Goal: Contribute content: Add original content to the website for others to see

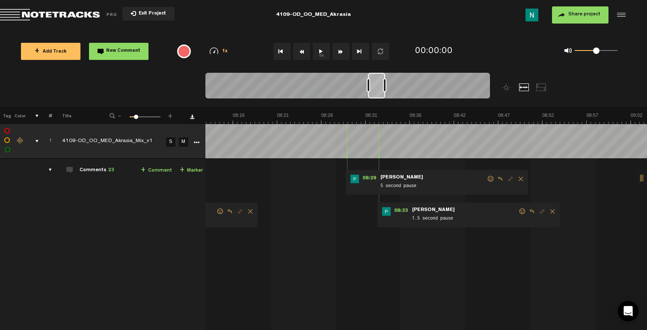
scroll to position [0, 4126]
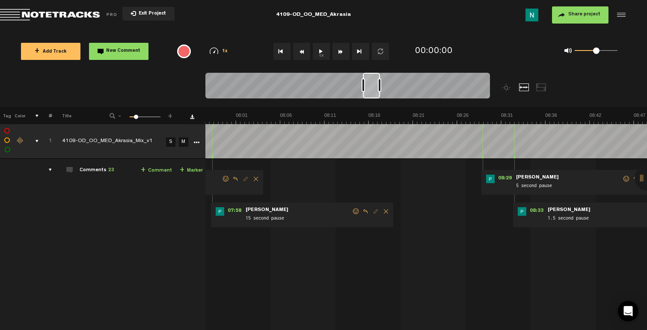
drag, startPoint x: 215, startPoint y: 94, endPoint x: 372, endPoint y: 83, distance: 156.6
click at [372, 83] on div at bounding box center [371, 86] width 17 height 26
click at [377, 86] on div at bounding box center [376, 85] width 3 height 14
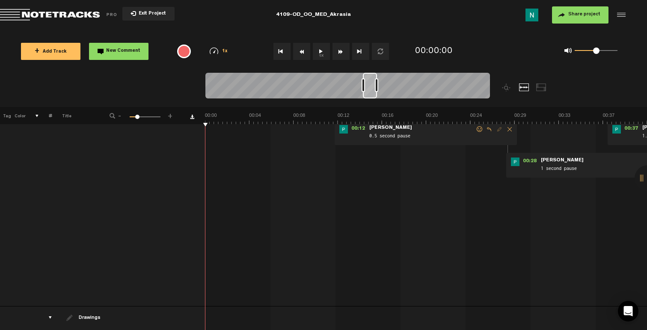
scroll to position [0, 5097]
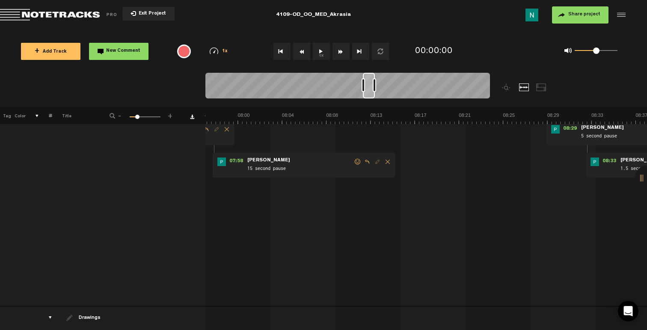
click at [373, 86] on div at bounding box center [374, 85] width 3 height 14
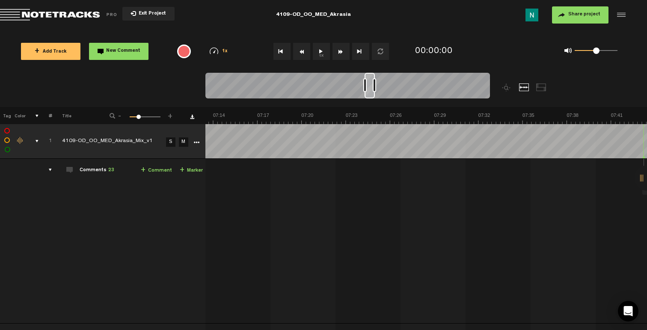
scroll to position [0, 6871]
click at [367, 84] on div at bounding box center [364, 85] width 3 height 14
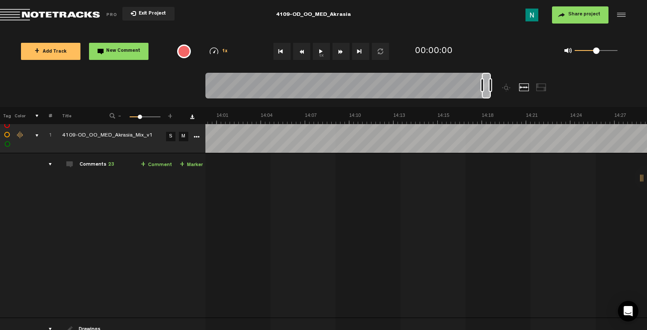
scroll to position [0, 13255]
drag, startPoint x: 373, startPoint y: 93, endPoint x: 494, endPoint y: 93, distance: 120.3
click at [494, 93] on div at bounding box center [383, 90] width 356 height 34
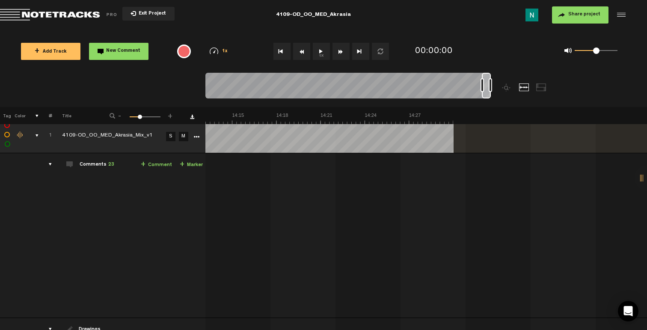
scroll to position [0, 13564]
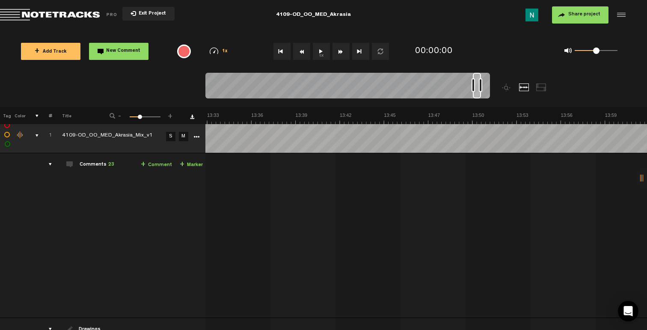
drag, startPoint x: 487, startPoint y: 94, endPoint x: 478, endPoint y: 96, distance: 9.2
click at [478, 96] on div at bounding box center [477, 86] width 8 height 26
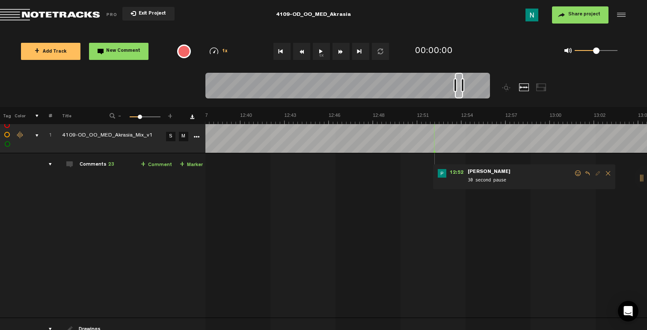
click at [578, 174] on span at bounding box center [578, 173] width 9 height 6
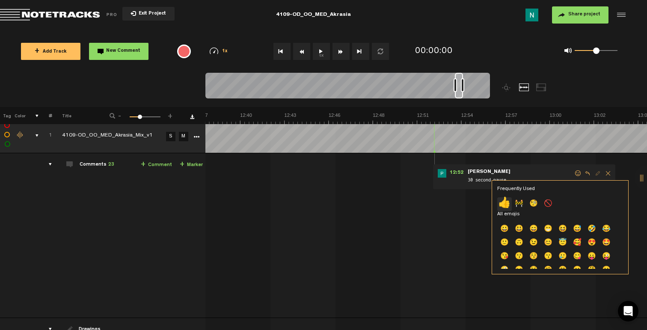
click at [508, 205] on p "👍" at bounding box center [504, 204] width 15 height 14
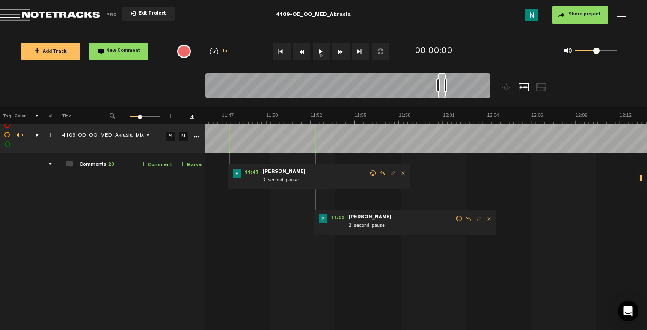
scroll to position [0, 10973]
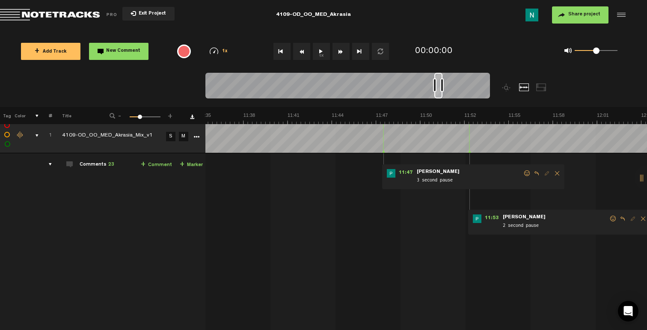
click at [609, 220] on span at bounding box center [613, 219] width 9 height 6
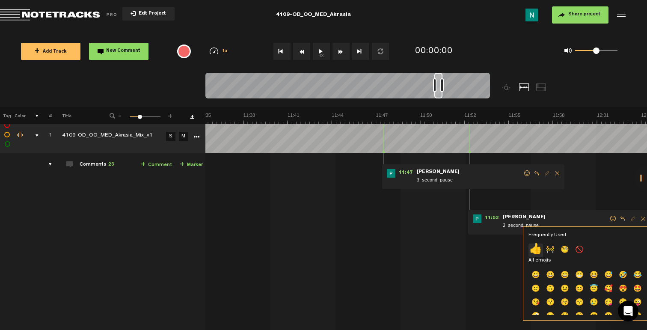
click at [535, 247] on p "👍" at bounding box center [536, 251] width 15 height 14
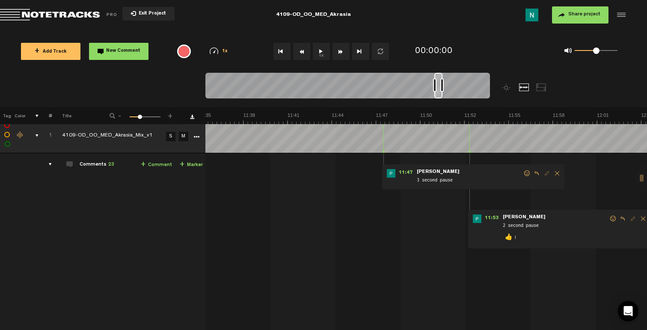
click at [526, 173] on span at bounding box center [527, 173] width 9 height 6
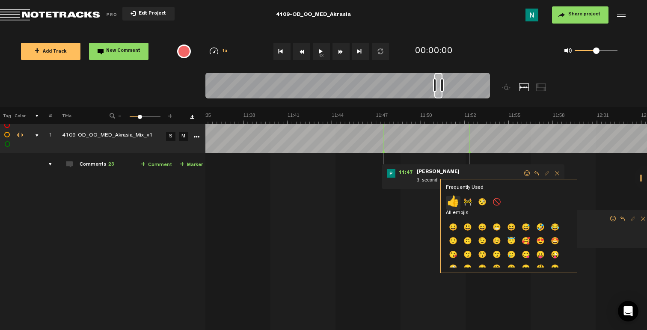
click at [455, 200] on p "👍" at bounding box center [453, 203] width 15 height 14
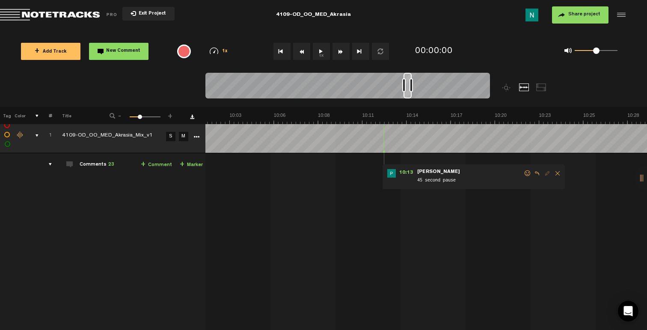
scroll to position [0, 9483]
click at [528, 173] on span at bounding box center [528, 173] width 9 height 6
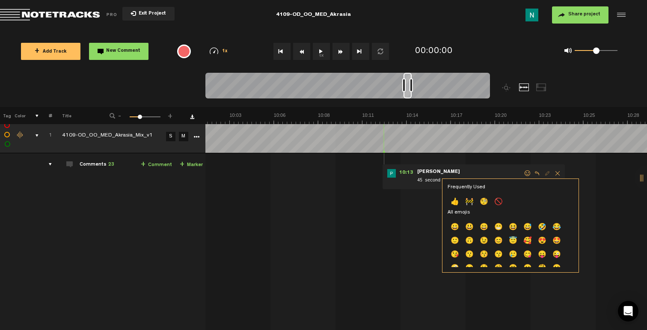
click at [456, 196] on p "👍" at bounding box center [455, 203] width 15 height 14
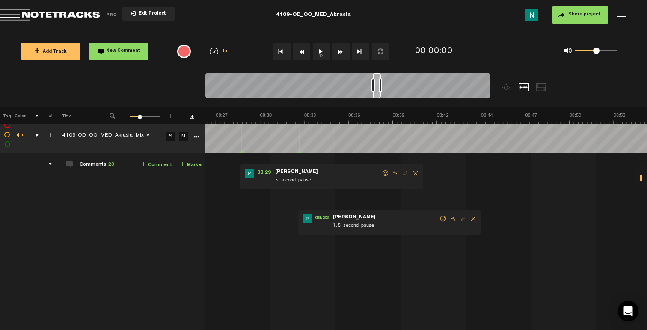
scroll to position [0, 7942]
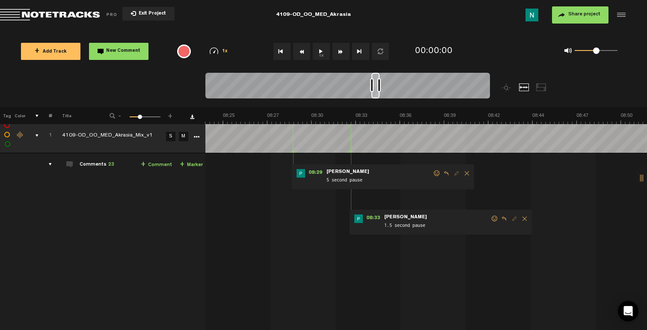
click at [494, 218] on span at bounding box center [495, 219] width 9 height 6
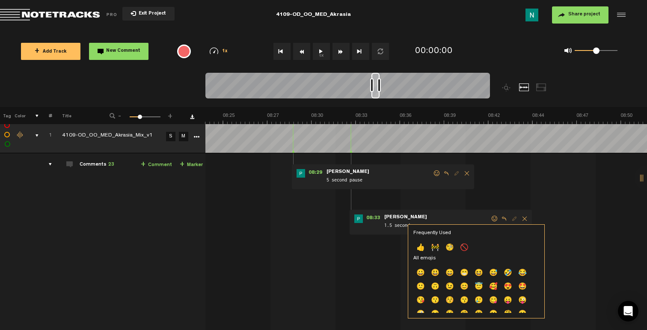
click at [421, 250] on p "👍" at bounding box center [421, 248] width 15 height 14
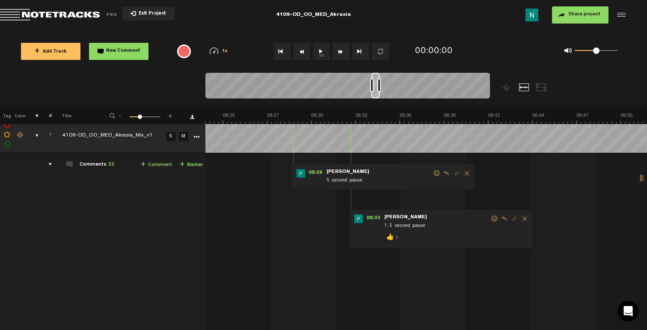
click at [434, 172] on span at bounding box center [437, 173] width 9 height 6
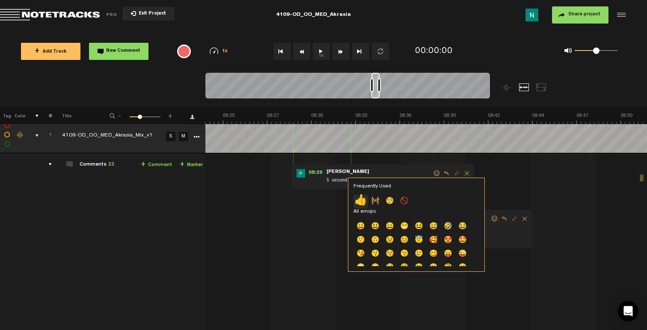
click at [360, 199] on p "👍" at bounding box center [361, 202] width 15 height 14
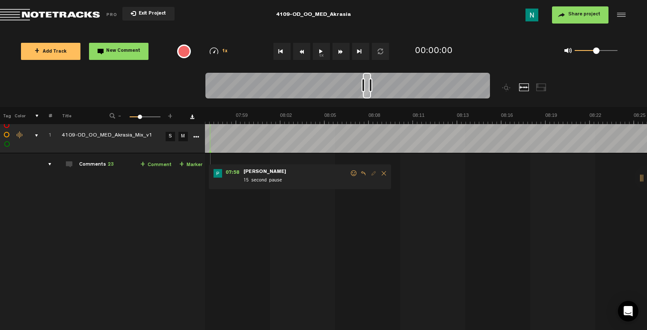
scroll to position [6, 0]
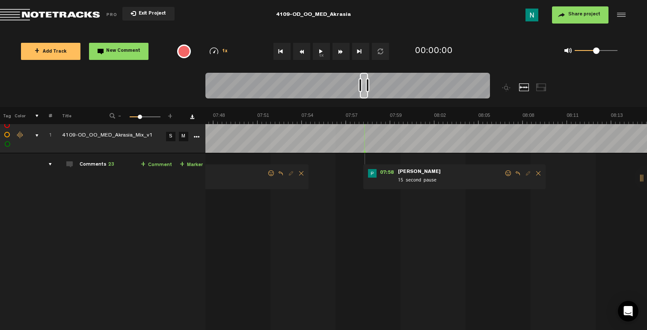
click at [508, 173] on span at bounding box center [508, 173] width 9 height 6
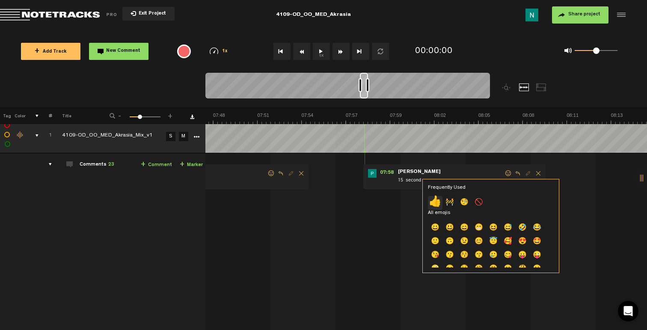
click at [434, 202] on p "👍" at bounding box center [435, 203] width 15 height 14
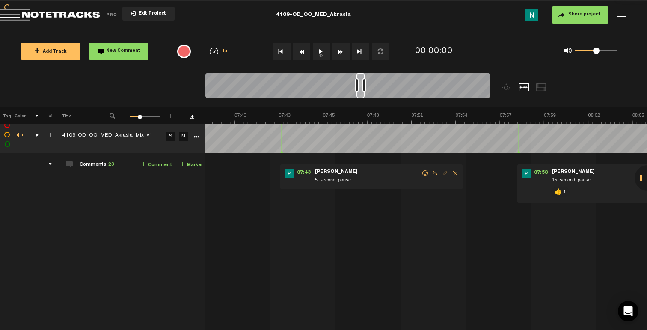
scroll to position [0, 7120]
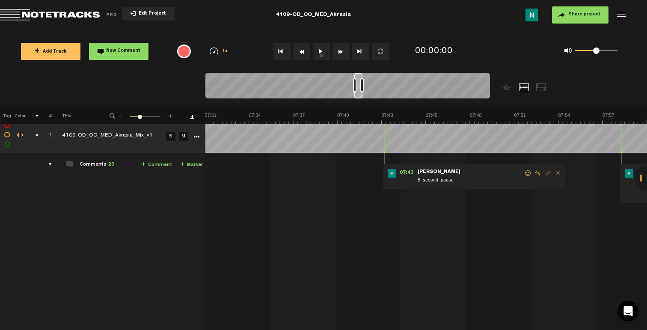
click at [523, 173] on form "5 second pause" at bounding box center [470, 177] width 107 height 16
click at [524, 173] on span at bounding box center [528, 173] width 9 height 6
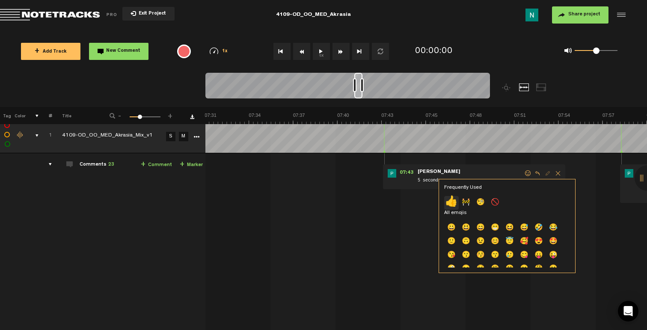
click at [454, 201] on p "👍" at bounding box center [451, 203] width 15 height 14
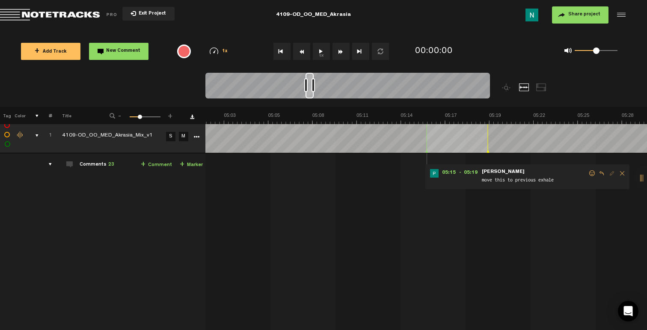
scroll to position [0, 4860]
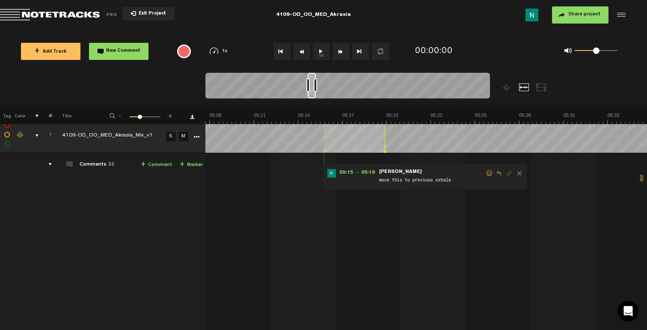
click at [489, 169] on div "05:15 - 05:19 • [PERSON_NAME]: "move this to previous exhale" [PERSON_NAME] mov…" at bounding box center [425, 176] width 204 height 25
click at [489, 170] on span at bounding box center [489, 173] width 9 height 6
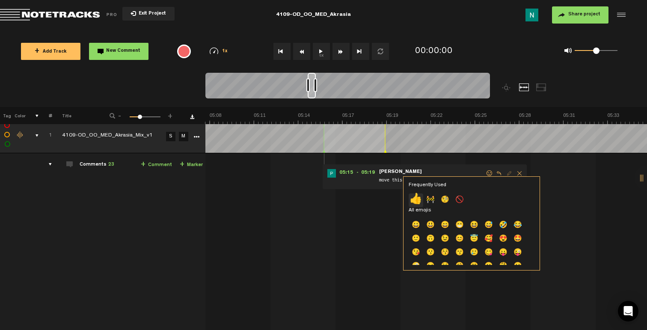
click at [412, 198] on p "👍" at bounding box center [416, 201] width 15 height 14
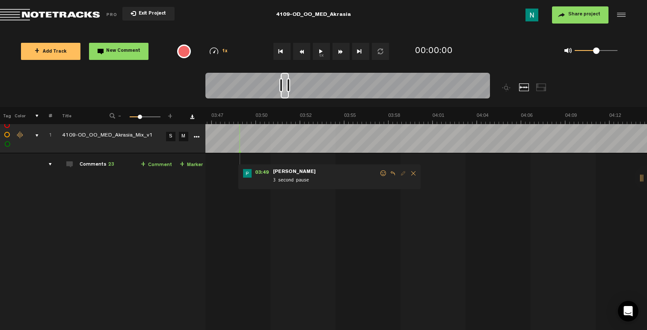
scroll to position [0, 3473]
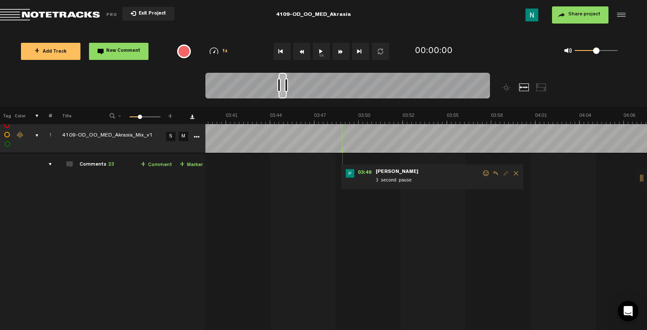
click at [485, 176] on span at bounding box center [486, 173] width 9 height 6
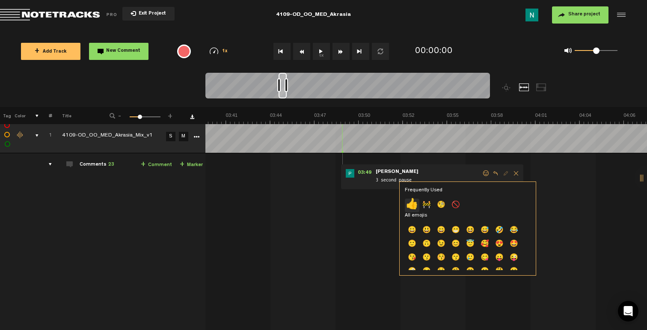
click at [418, 202] on p "👍" at bounding box center [412, 206] width 15 height 14
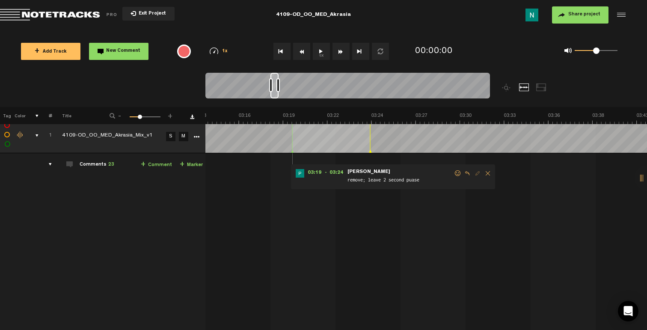
scroll to position [0, 3010]
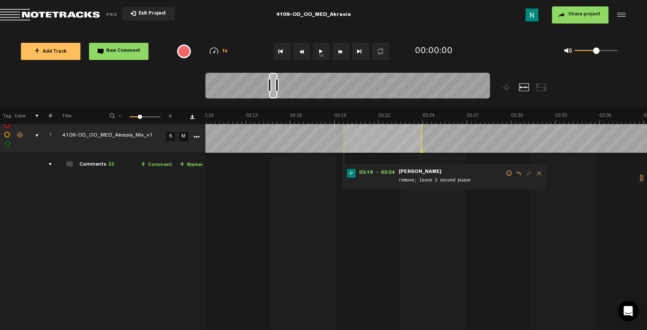
click at [507, 173] on span at bounding box center [509, 173] width 9 height 6
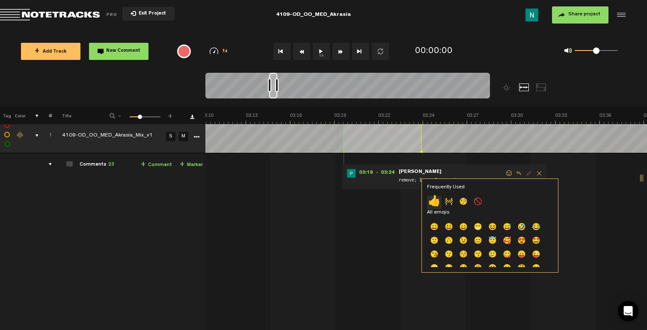
click at [432, 198] on p "👍" at bounding box center [434, 203] width 15 height 14
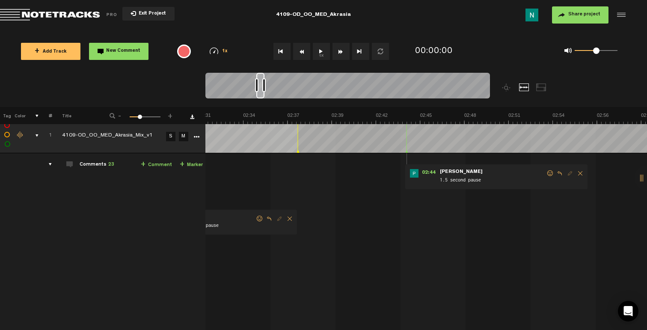
scroll to position [0, 2394]
click at [549, 175] on span at bounding box center [550, 173] width 9 height 6
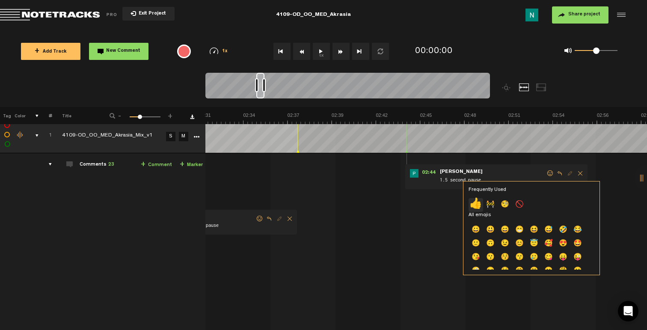
click at [477, 204] on p "👍" at bounding box center [476, 205] width 15 height 14
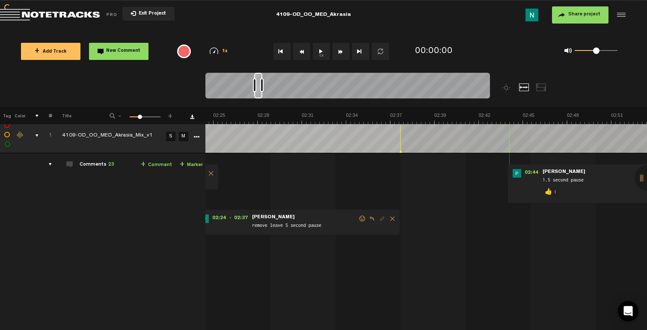
scroll to position [0, 2240]
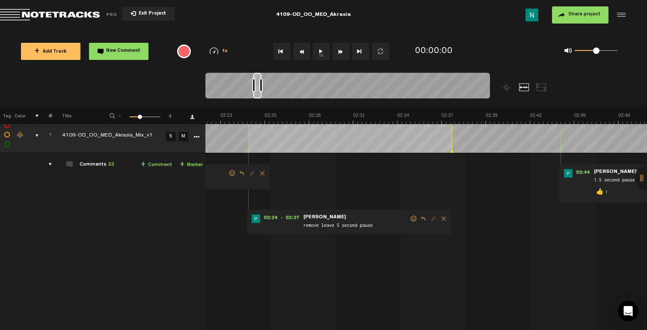
click at [411, 217] on span at bounding box center [414, 219] width 9 height 6
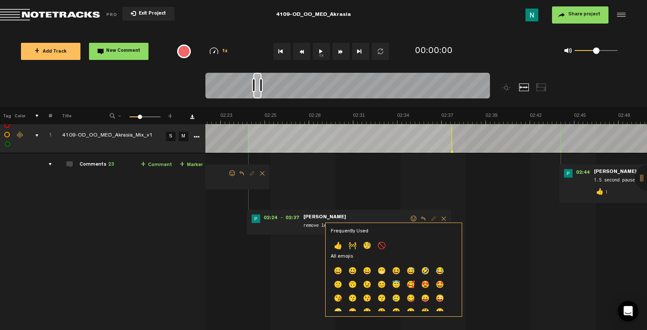
click at [342, 246] on p "👍" at bounding box center [338, 247] width 15 height 14
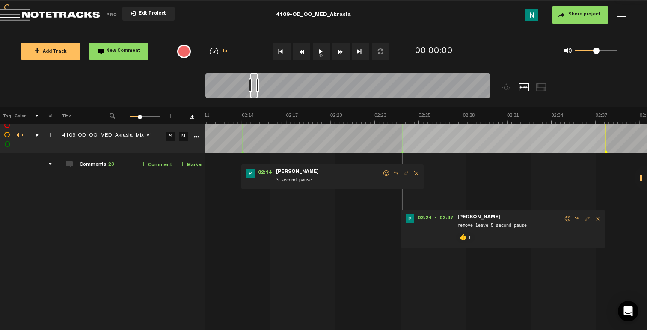
scroll to position [0, 1983]
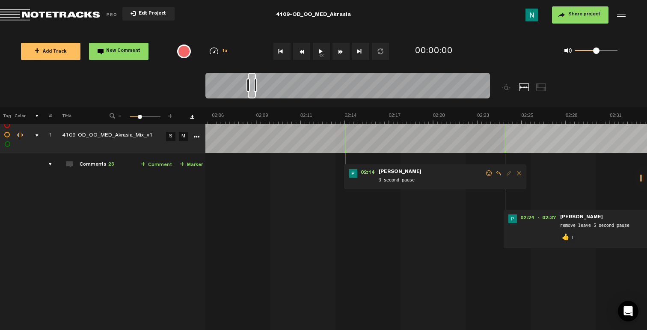
click at [488, 172] on span at bounding box center [489, 173] width 9 height 6
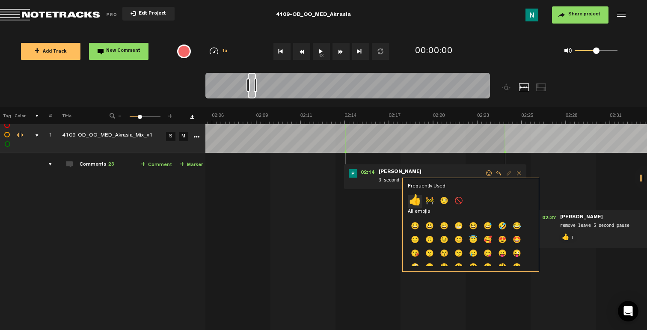
click at [417, 200] on p "👍" at bounding box center [415, 202] width 15 height 14
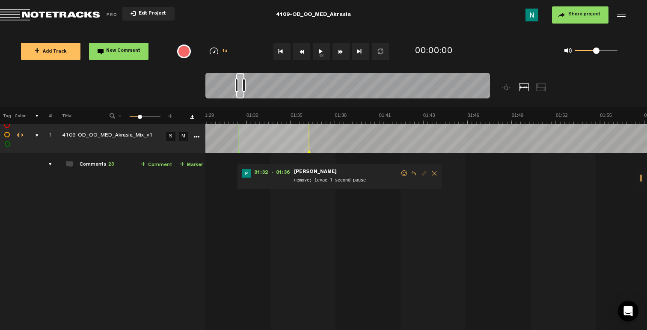
scroll to position [0, 1367]
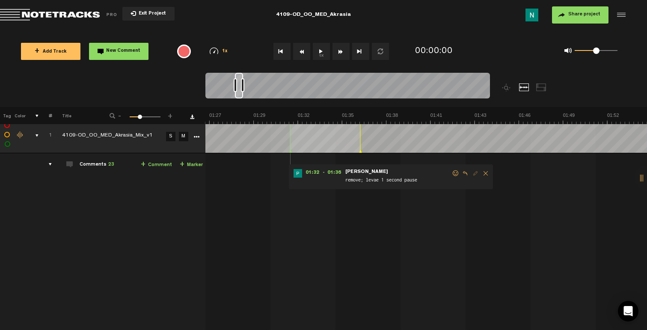
click at [455, 174] on span at bounding box center [456, 173] width 9 height 6
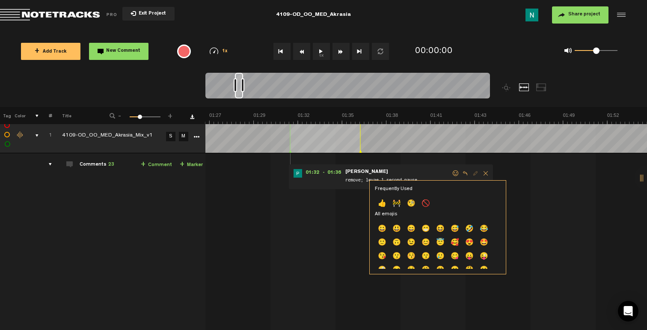
click at [376, 203] on p "👍" at bounding box center [382, 204] width 15 height 14
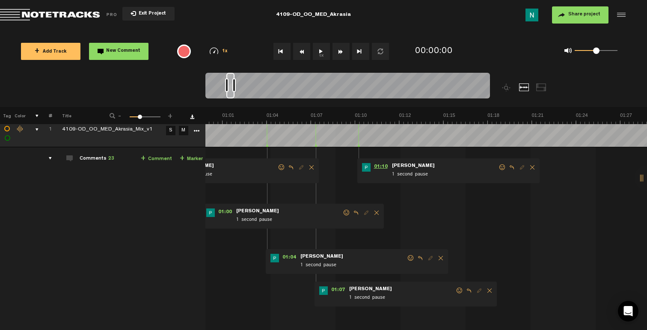
scroll to position [0, 0]
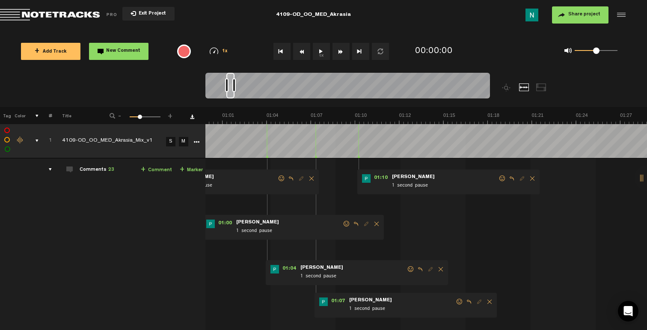
click at [500, 180] on span at bounding box center [502, 179] width 9 height 6
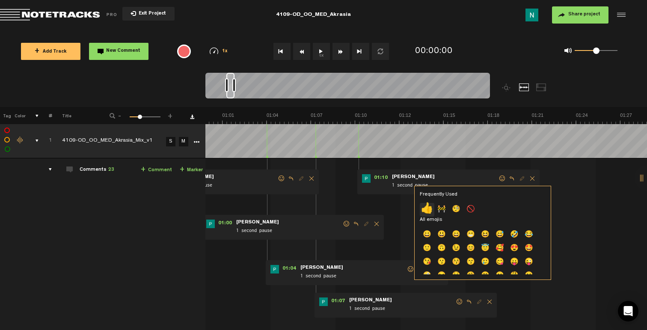
click at [426, 206] on p "👍" at bounding box center [427, 210] width 15 height 14
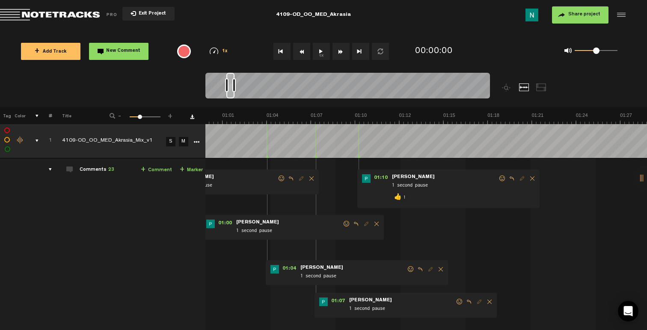
click at [458, 299] on span at bounding box center [460, 302] width 9 height 6
drag, startPoint x: 458, startPoint y: 301, endPoint x: 453, endPoint y: 302, distance: 5.3
click at [458, 301] on span at bounding box center [460, 302] width 9 height 6
click at [384, 328] on p "👍" at bounding box center [385, 331] width 15 height 14
click at [411, 267] on span at bounding box center [411, 269] width 9 height 6
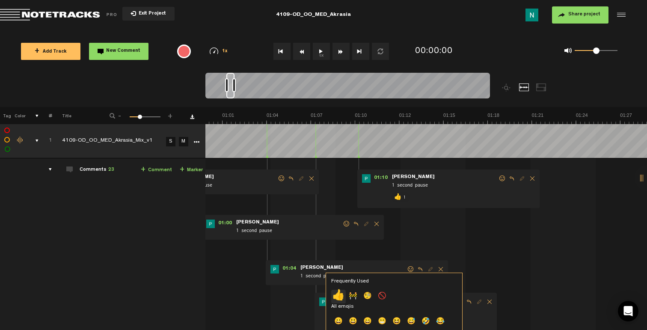
click at [339, 297] on p "👍" at bounding box center [338, 297] width 15 height 14
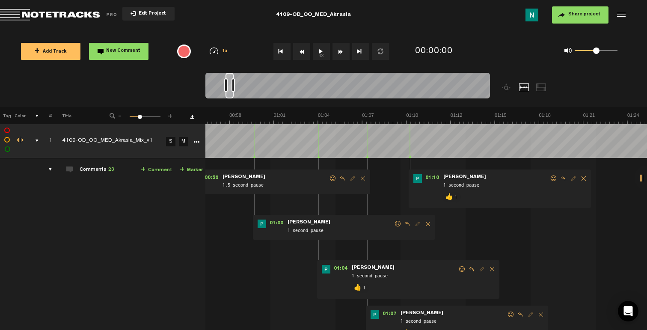
scroll to position [0, 801]
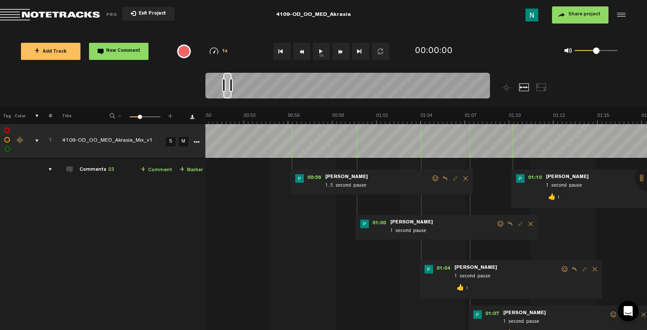
click at [500, 225] on span at bounding box center [501, 224] width 9 height 6
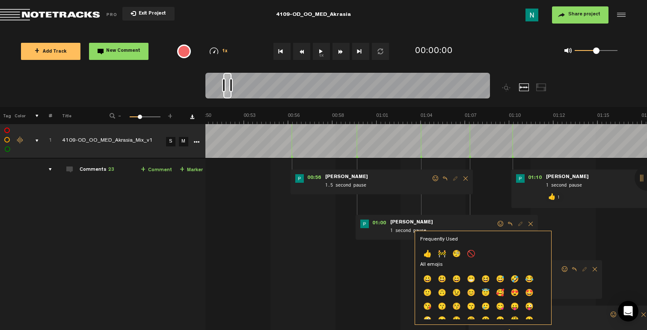
click at [430, 256] on p "👍" at bounding box center [427, 255] width 15 height 14
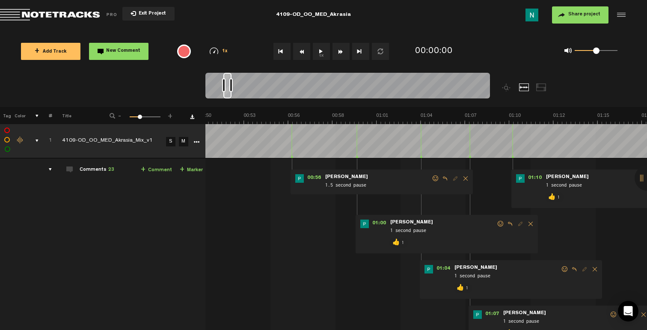
click at [434, 178] on span at bounding box center [436, 179] width 9 height 6
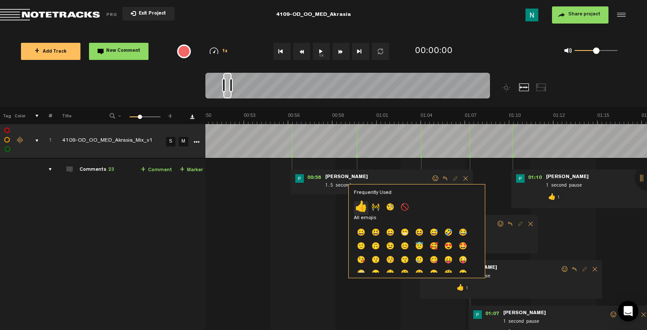
click at [356, 208] on p "👍" at bounding box center [361, 208] width 15 height 14
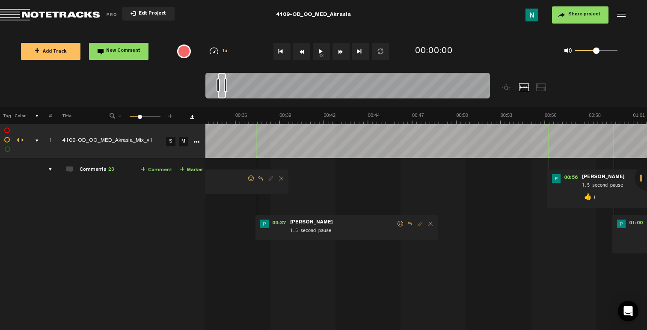
scroll to position [0, 442]
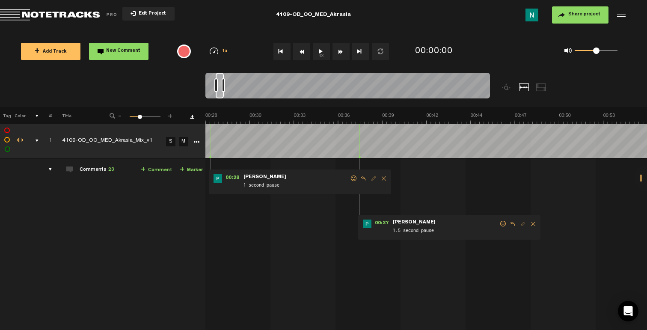
click at [500, 224] on span at bounding box center [503, 224] width 9 height 6
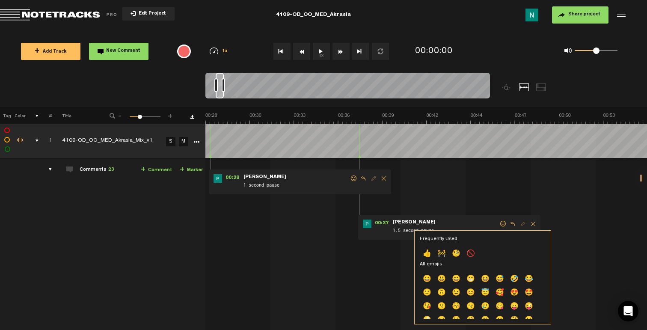
click at [431, 250] on p "👍" at bounding box center [427, 254] width 15 height 14
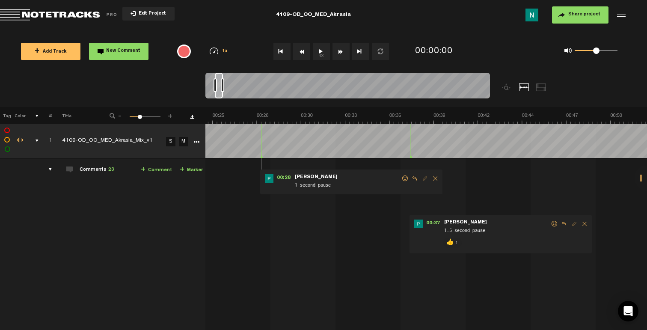
scroll to position [0, 339]
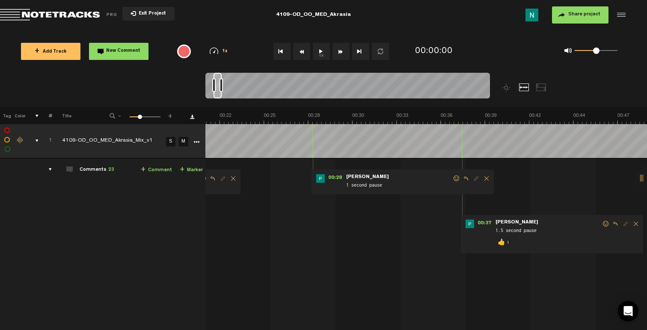
click at [454, 174] on div "00:28 - • [PERSON_NAME]: "1 second pause" [PERSON_NAME] 1 second pause" at bounding box center [403, 182] width 182 height 25
click at [454, 175] on div "00:28 - • [PERSON_NAME]: "1 second pause" [PERSON_NAME] 1 second pause" at bounding box center [403, 182] width 182 height 25
click at [453, 179] on span at bounding box center [457, 179] width 9 height 6
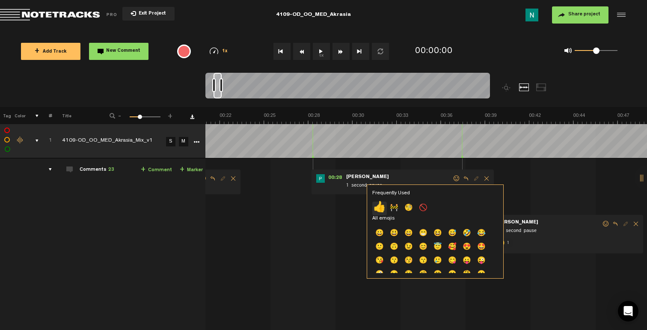
click at [378, 204] on p "👍" at bounding box center [379, 209] width 15 height 14
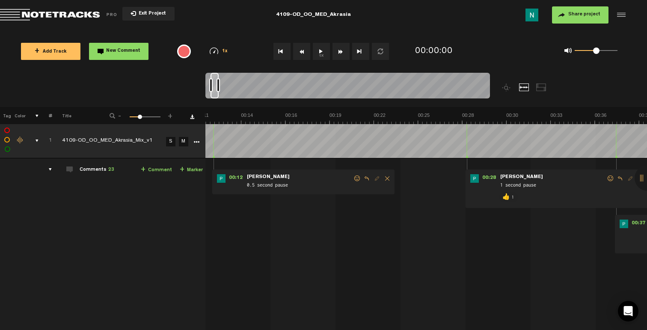
scroll to position [0, 82]
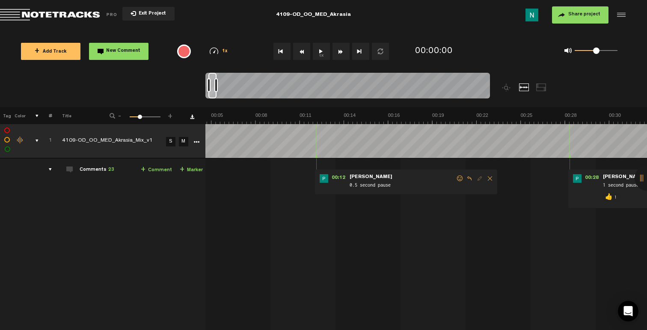
click at [459, 180] on span at bounding box center [460, 179] width 9 height 6
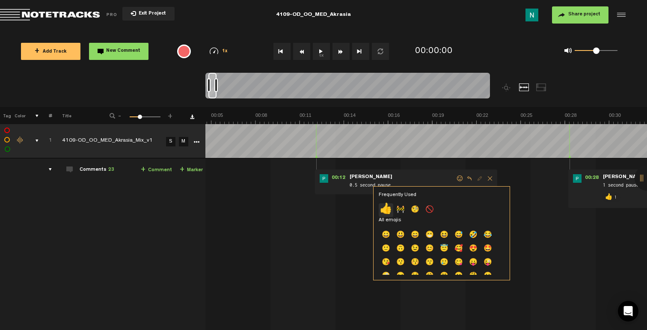
click at [387, 207] on p "👍" at bounding box center [386, 210] width 15 height 14
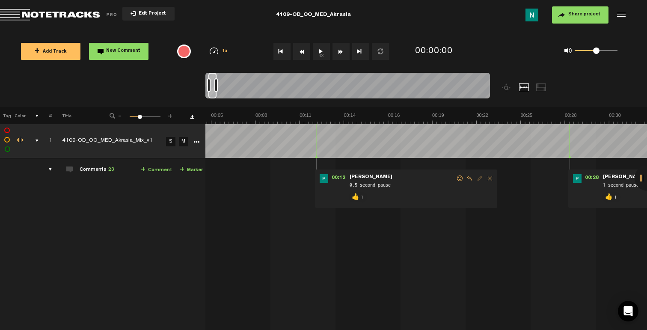
scroll to position [0, 0]
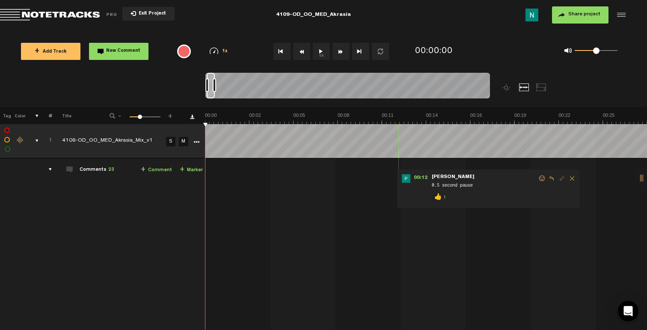
click at [37, 140] on div "comments, stamps & drawings" at bounding box center [33, 141] width 13 height 9
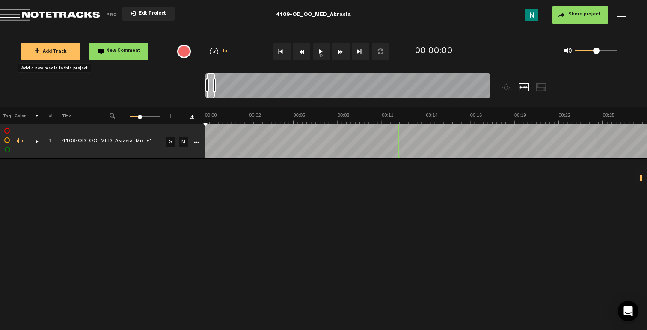
click at [54, 56] on button "+ Add Track" at bounding box center [51, 51] width 60 height 17
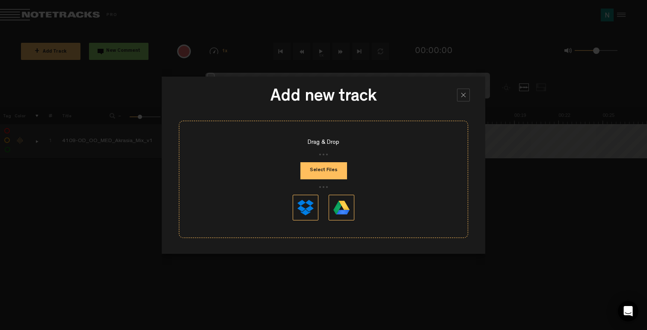
click at [338, 175] on button "Select Files" at bounding box center [324, 170] width 47 height 17
